Goal: Check status: Check status

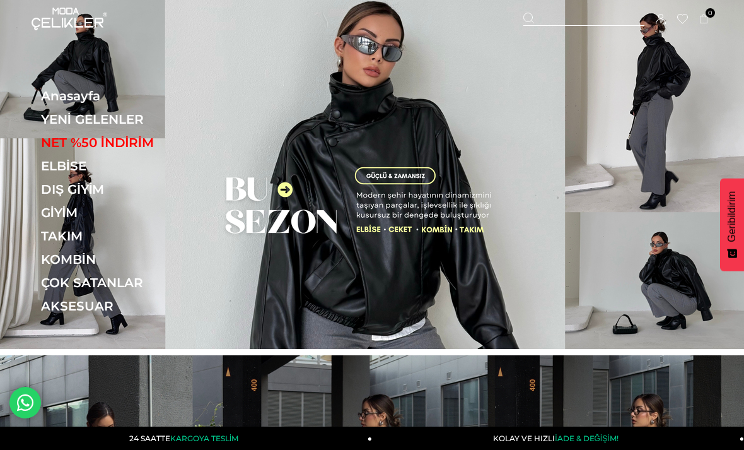
click at [664, 18] on icon at bounding box center [661, 19] width 10 height 10
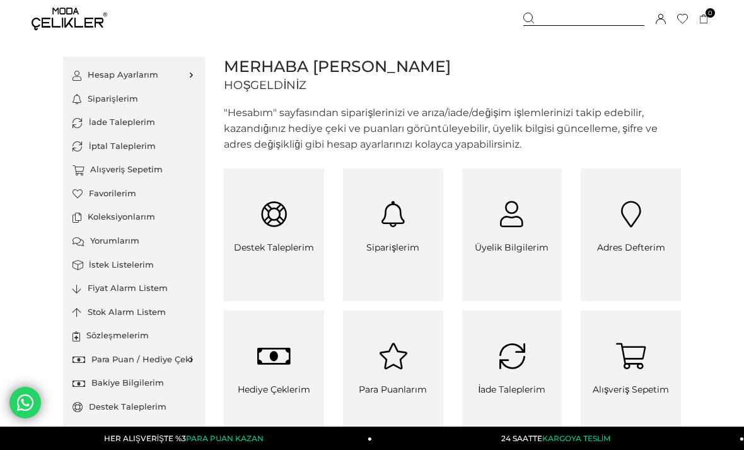
click at [414, 240] on link "Siparişlerim" at bounding box center [393, 234] width 100 height 132
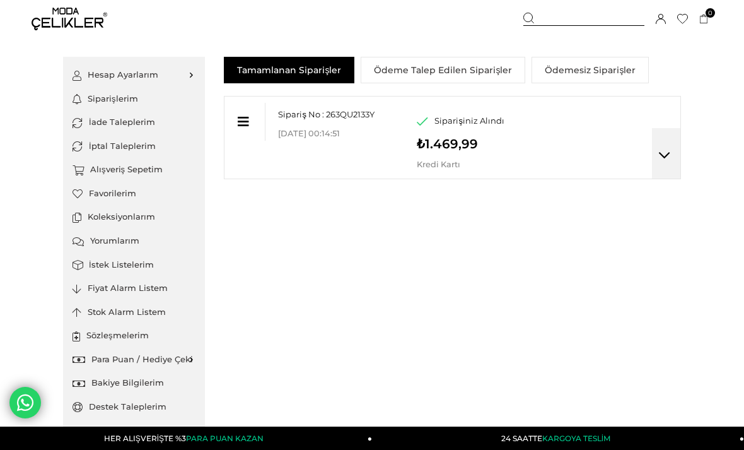
click at [666, 161] on icon at bounding box center [664, 155] width 11 height 13
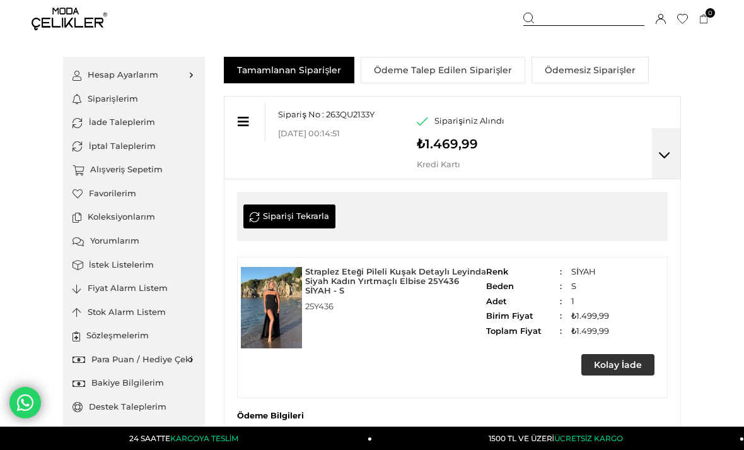
click at [250, 125] on div at bounding box center [245, 122] width 41 height 38
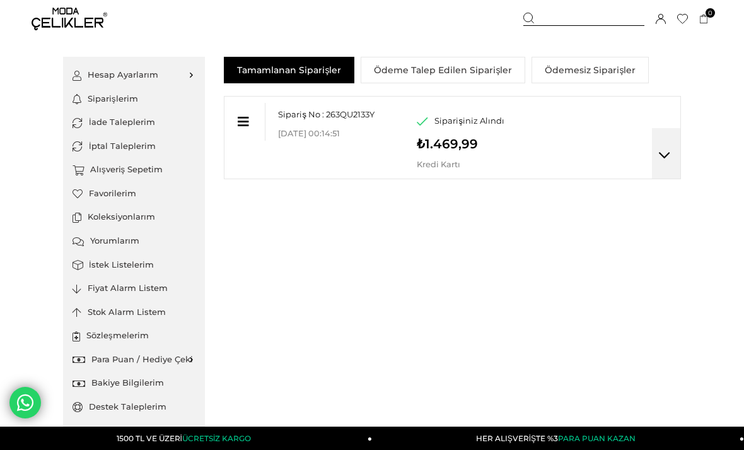
click at [243, 114] on div at bounding box center [245, 122] width 41 height 38
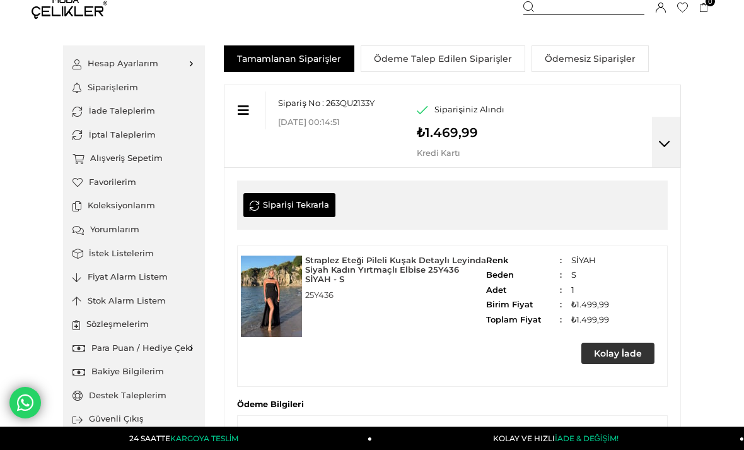
scroll to position [13, 0]
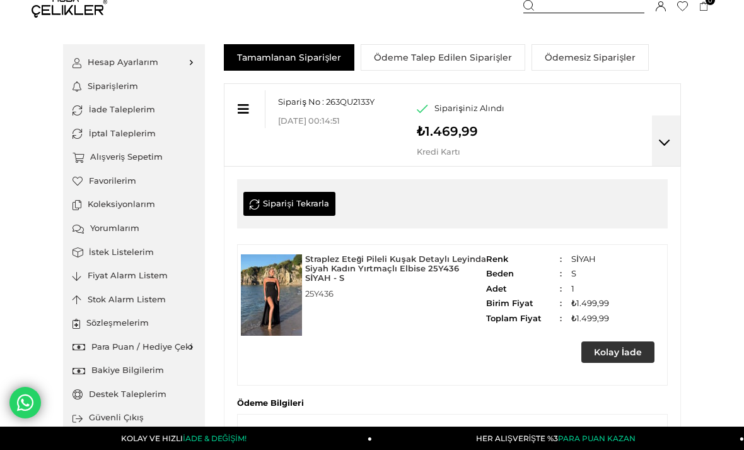
click at [110, 90] on link "Siparişlerim" at bounding box center [134, 86] width 123 height 24
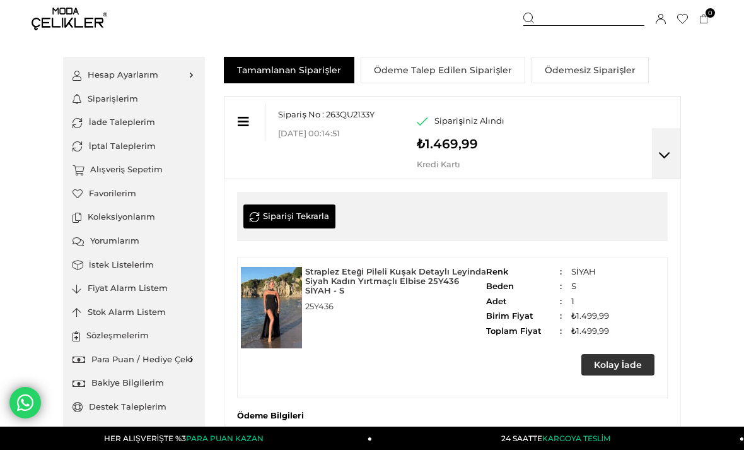
click at [105, 101] on link "Siparişlerim" at bounding box center [134, 99] width 123 height 24
click at [696, 280] on div "Hesap Ayarlarım Üyelik Bilgilerim Şifre Değiştir Adres Defterim Duyuru Tercihle…" at bounding box center [372, 409] width 681 height 743
